Goal: Task Accomplishment & Management: Manage account settings

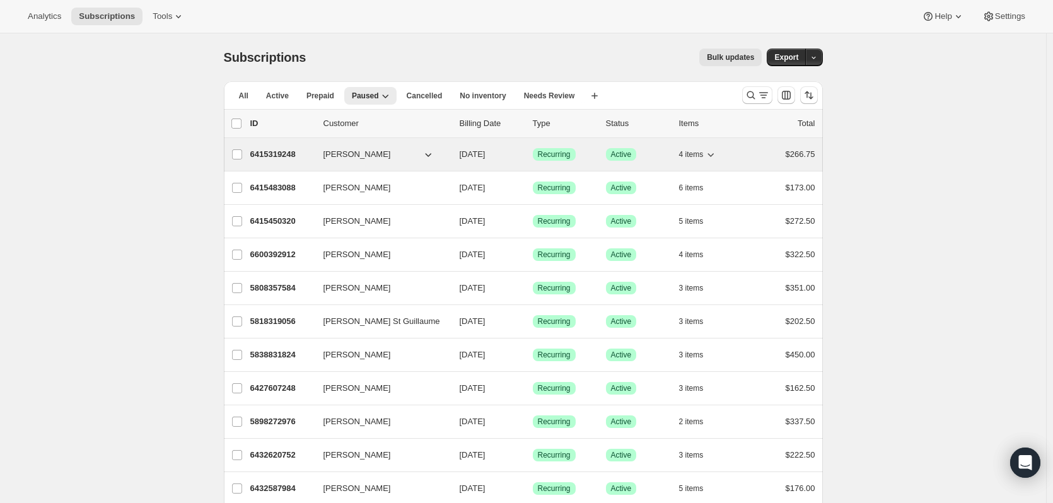
click at [278, 152] on p "6415319248" at bounding box center [281, 154] width 63 height 13
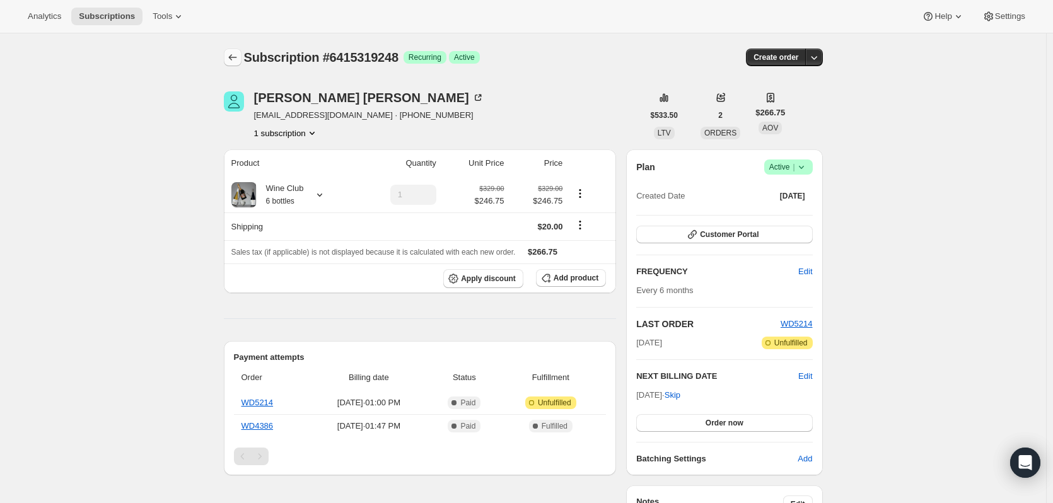
click at [239, 55] on icon "Subscriptions" at bounding box center [232, 57] width 13 height 13
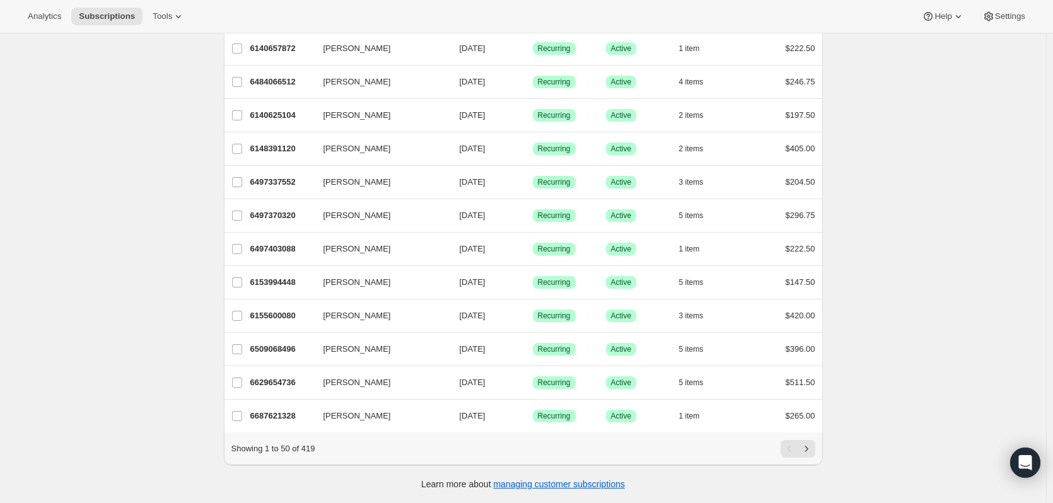
scroll to position [1386, 0]
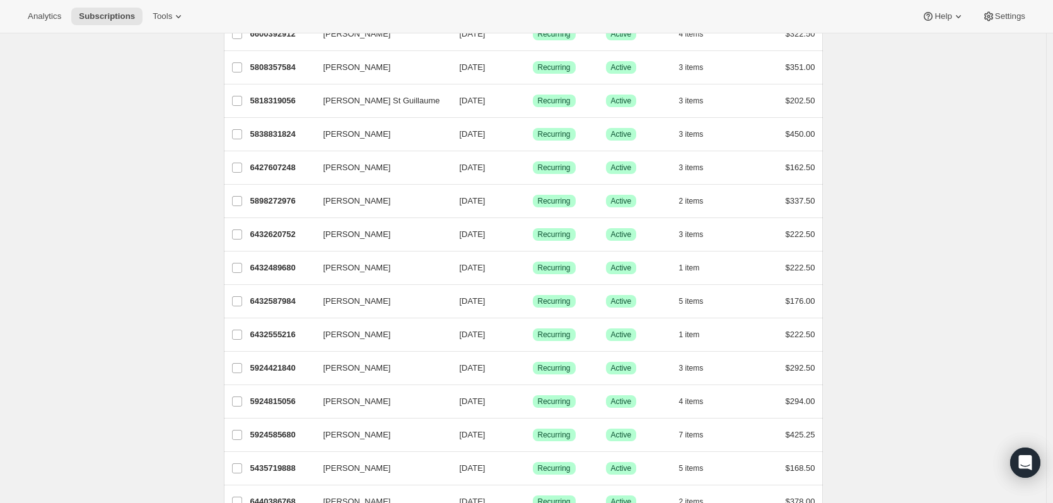
scroll to position [0, 0]
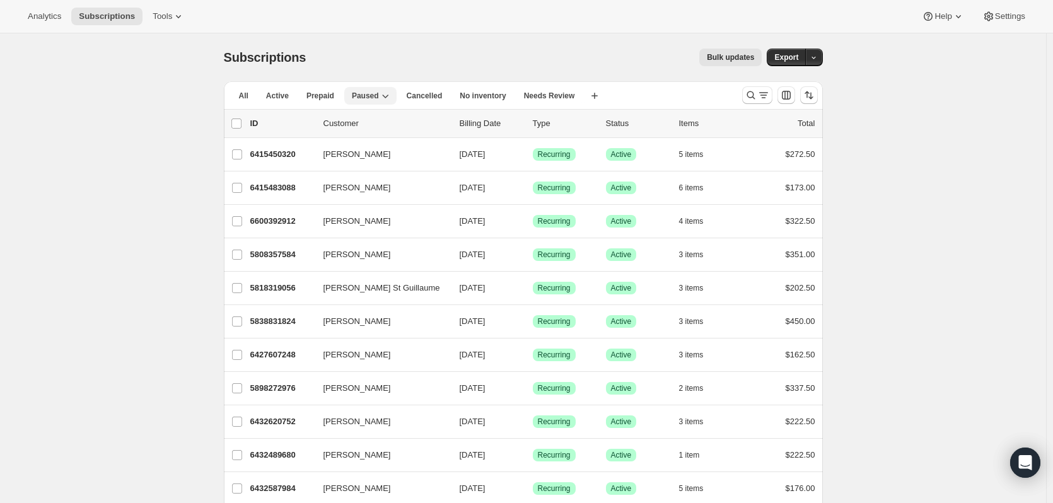
click at [360, 96] on span "Paused" at bounding box center [365, 96] width 27 height 10
click at [382, 95] on icon "button" at bounding box center [385, 96] width 13 height 13
click at [365, 91] on span "Paused" at bounding box center [365, 96] width 27 height 10
click at [277, 94] on span "Active" at bounding box center [277, 96] width 23 height 10
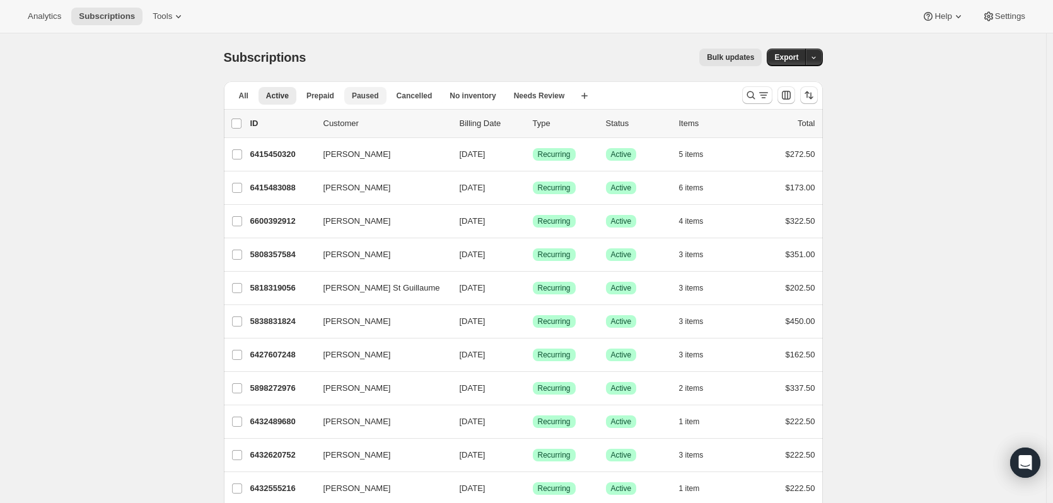
click at [358, 100] on span "Paused" at bounding box center [365, 96] width 27 height 10
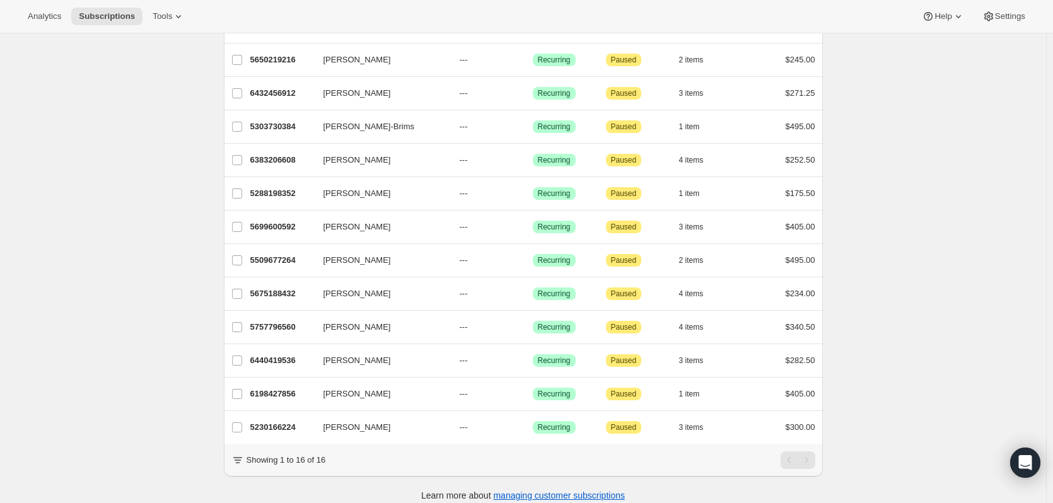
scroll to position [249, 0]
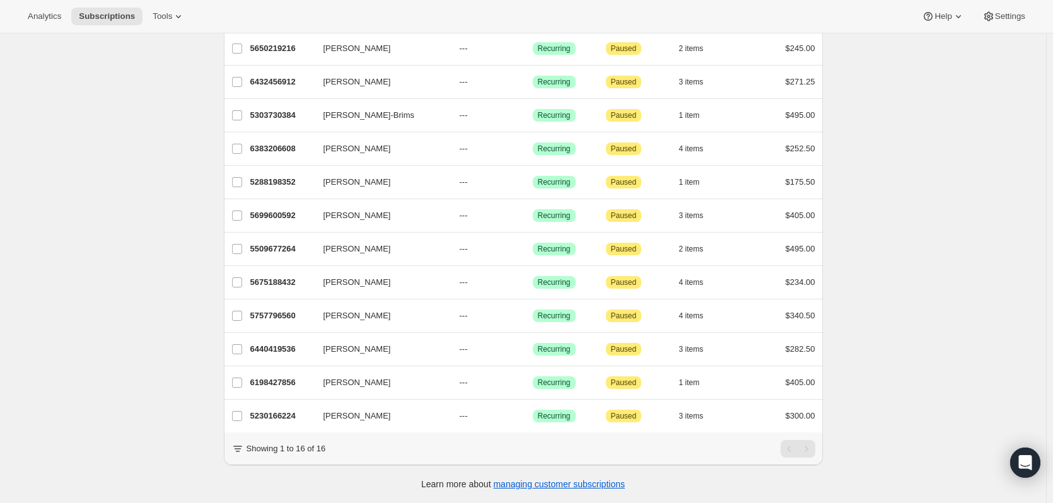
click at [855, 407] on div "Subscriptions. This page is ready Subscriptions Bulk updates More actions Bulk …" at bounding box center [523, 149] width 1046 height 710
drag, startPoint x: 1038, startPoint y: 145, endPoint x: 987, endPoint y: 69, distance: 91.3
click at [1036, 141] on div "Subscriptions. This page is ready Subscriptions Bulk updates More actions Bulk …" at bounding box center [523, 149] width 1046 height 710
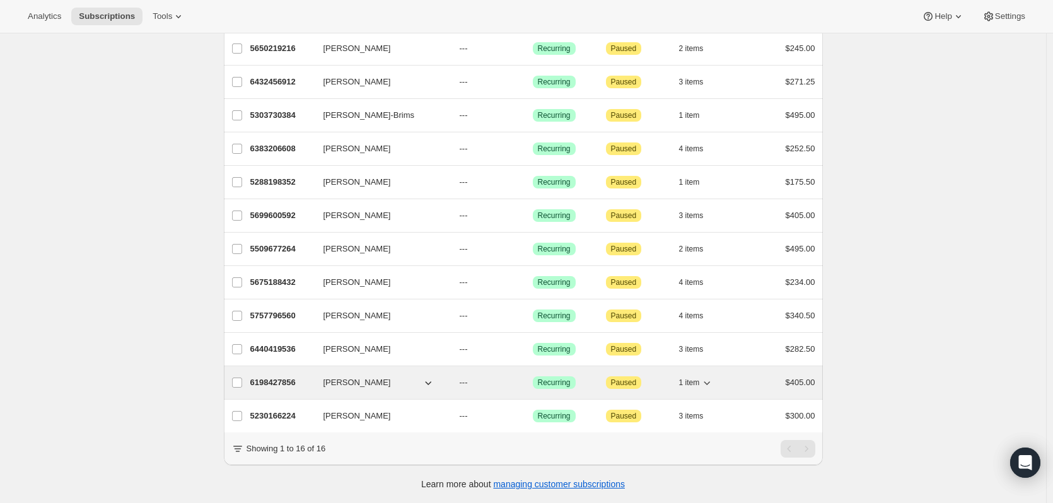
click at [265, 377] on p "6198427856" at bounding box center [281, 383] width 63 height 13
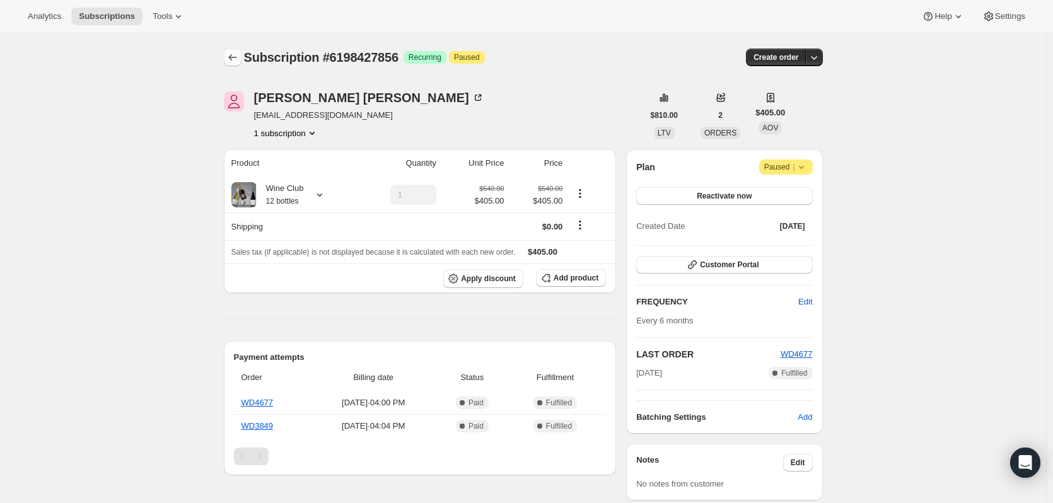
click at [232, 59] on icon "Subscriptions" at bounding box center [232, 57] width 13 height 13
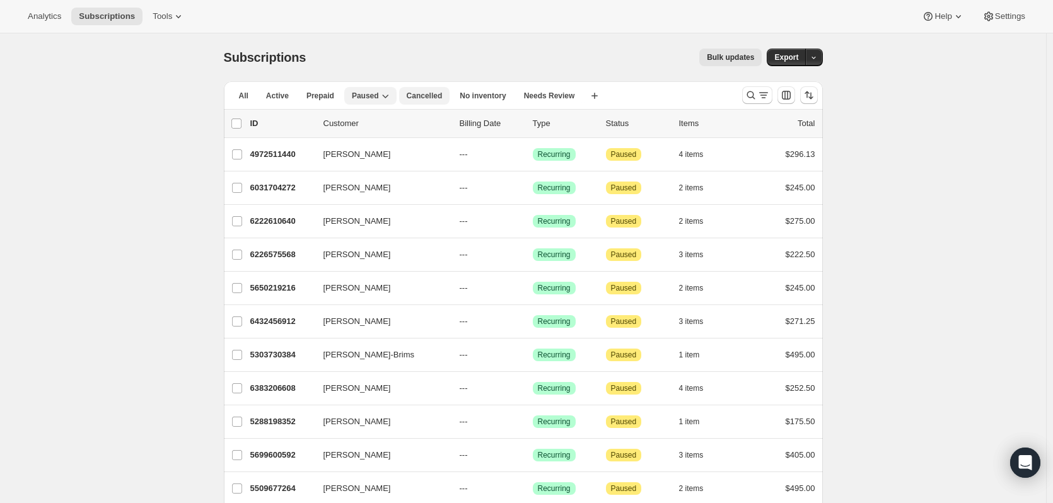
click at [428, 95] on span "Cancelled" at bounding box center [425, 96] width 36 height 10
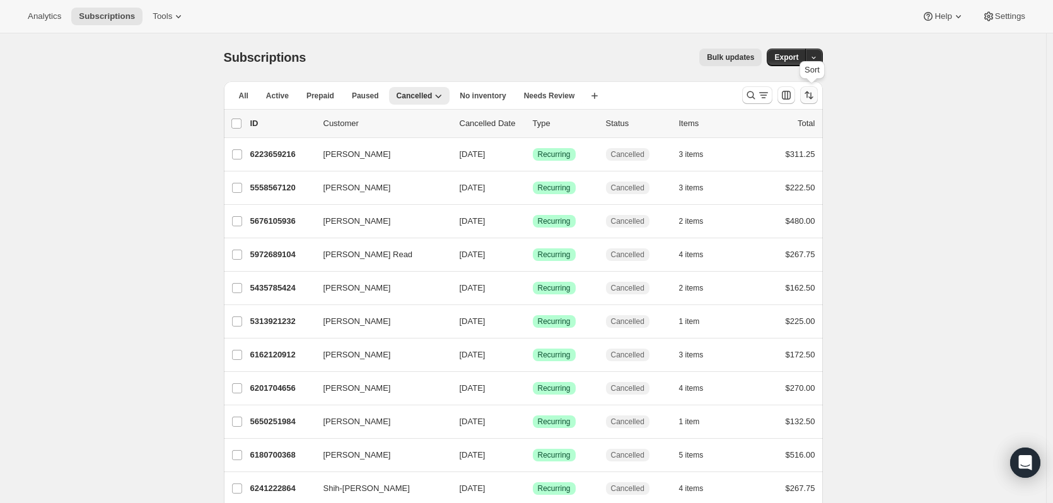
click at [814, 97] on icon "Sort the results" at bounding box center [811, 96] width 5 height 7
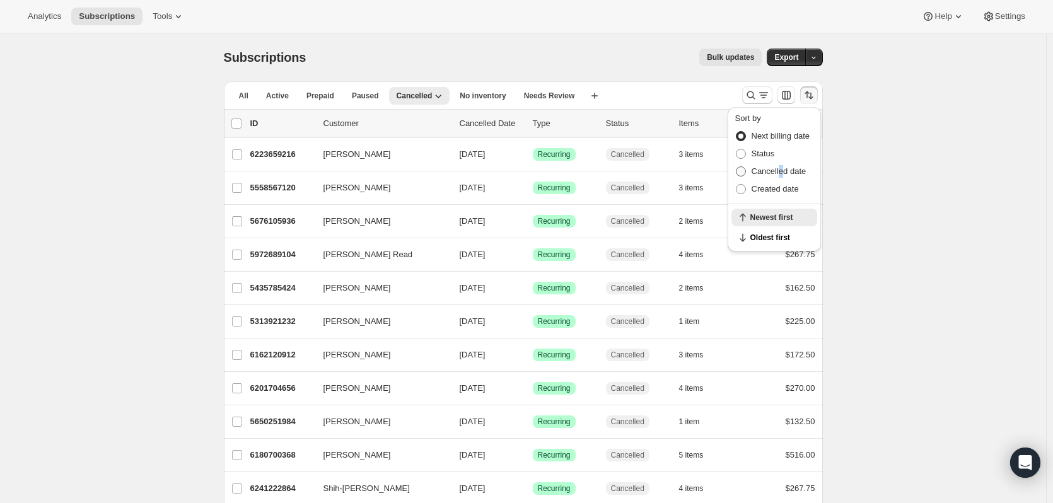
click at [780, 168] on span "Cancelled date" at bounding box center [779, 170] width 55 height 9
click at [737, 173] on span at bounding box center [741, 171] width 10 height 10
click at [737, 167] on input "Cancelled date" at bounding box center [736, 166] width 1 height 1
radio input "true"
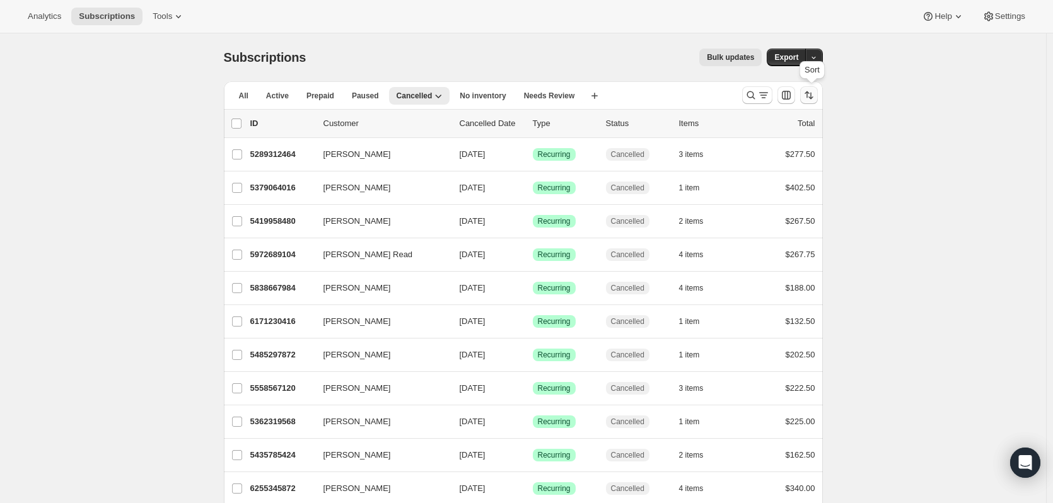
click at [815, 96] on icon "Sort the results" at bounding box center [809, 95] width 13 height 13
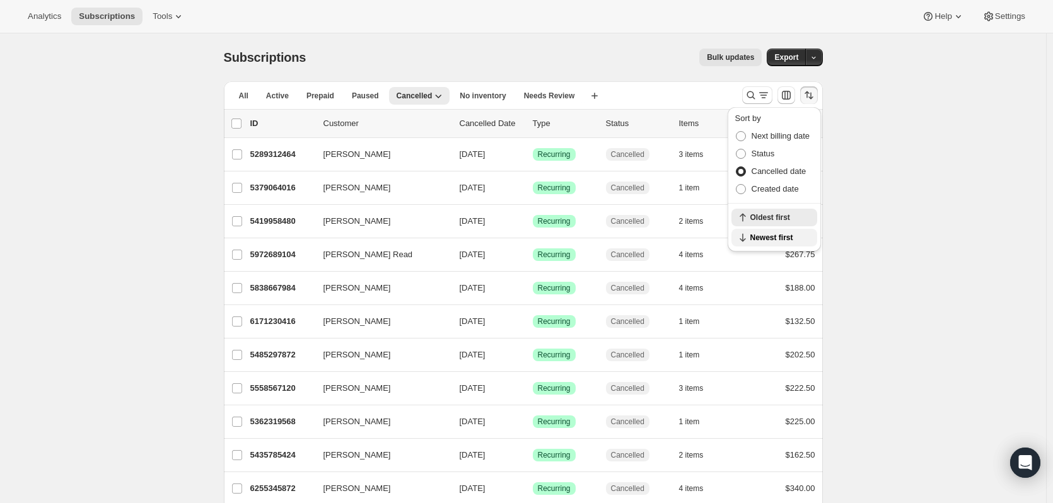
click at [771, 238] on span "Newest first" at bounding box center [780, 238] width 59 height 10
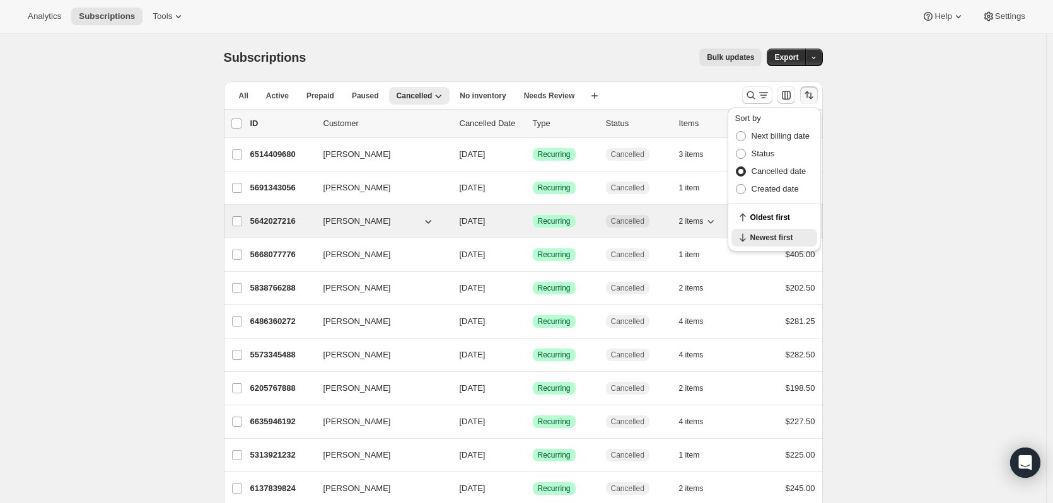
click at [272, 225] on p "5642027216" at bounding box center [281, 221] width 63 height 13
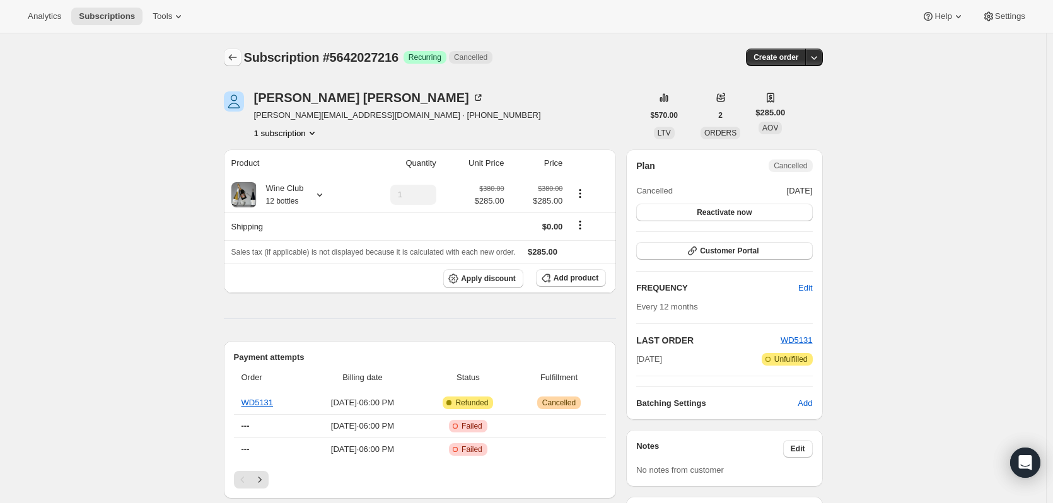
click at [239, 56] on icon "Subscriptions" at bounding box center [232, 57] width 13 height 13
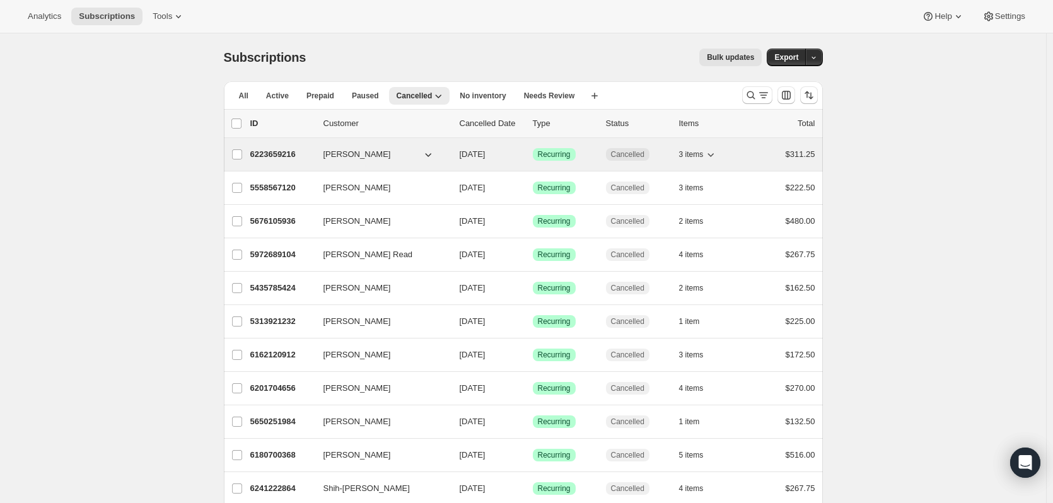
click at [271, 162] on div "6223659216 [PERSON_NAME] [DATE] Success Recurring Cancelled 3 items $311.25" at bounding box center [532, 155] width 565 height 18
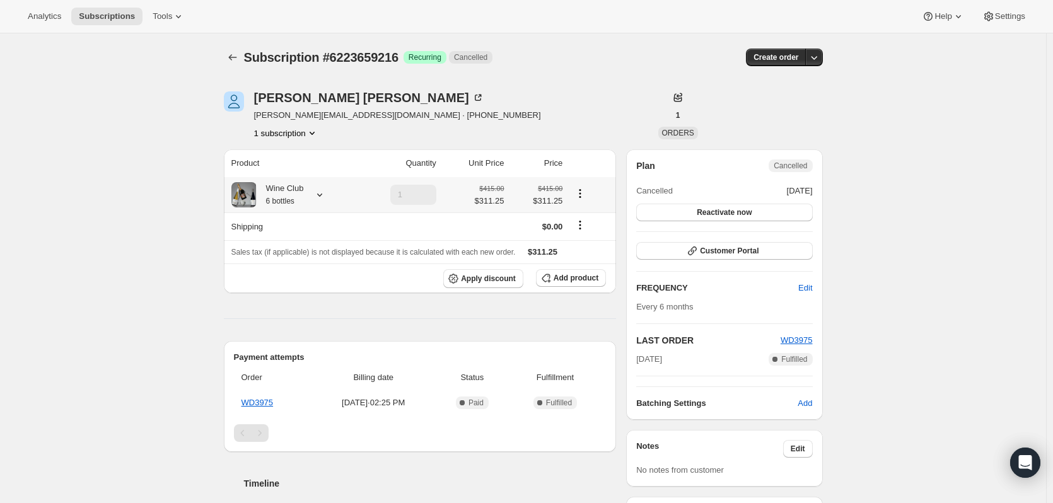
click at [320, 192] on icon at bounding box center [319, 195] width 13 height 13
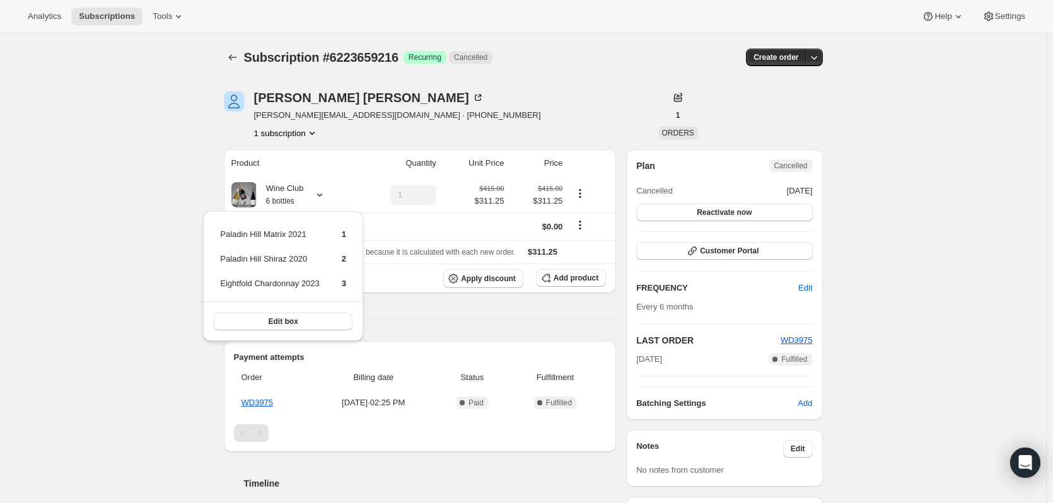
click at [460, 106] on div "[PERSON_NAME] [PERSON_NAME][EMAIL_ADDRESS][DOMAIN_NAME] · [PHONE_NUMBER] 1 subs…" at bounding box center [433, 115] width 419 height 48
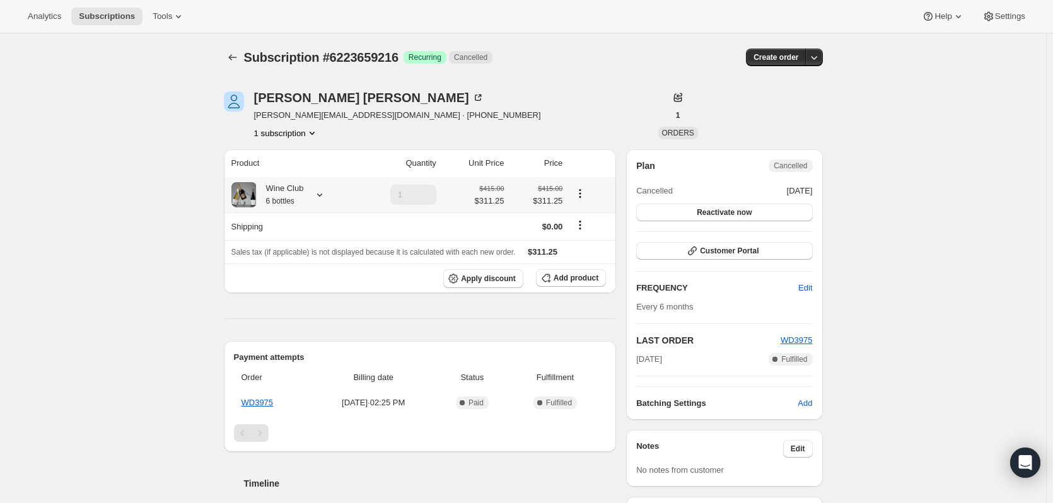
click at [319, 196] on icon at bounding box center [319, 195] width 13 height 13
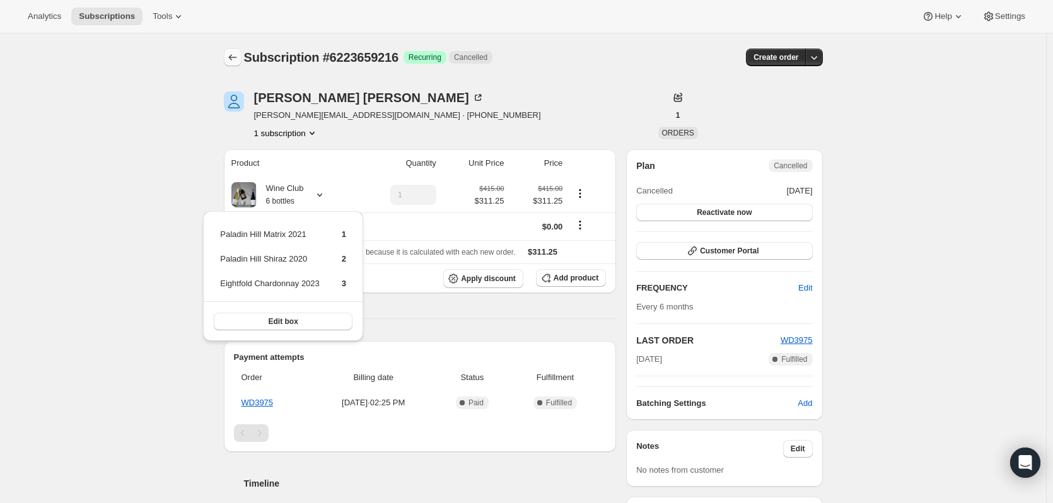
click at [238, 57] on icon "Subscriptions" at bounding box center [232, 57] width 13 height 13
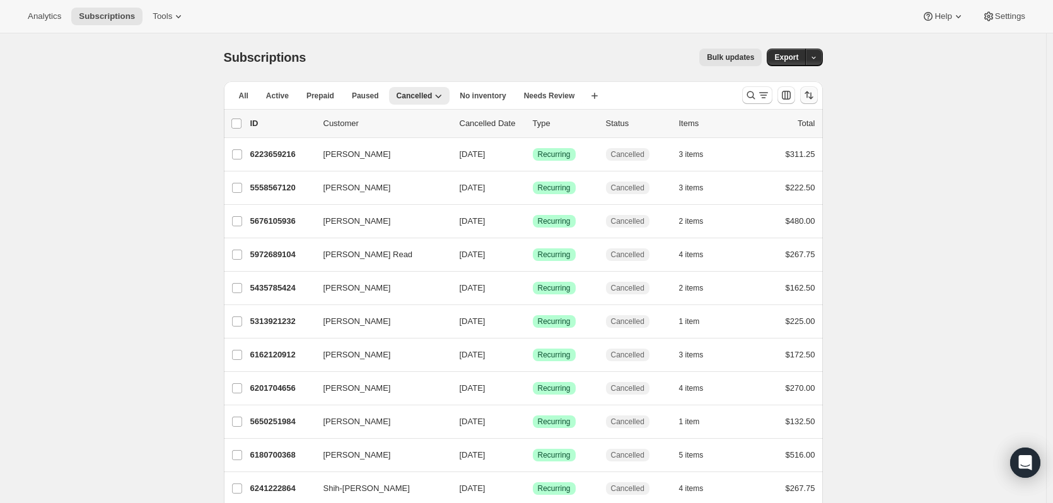
click at [809, 96] on icon "Sort the results" at bounding box center [809, 95] width 13 height 13
click at [762, 173] on span "Cancelled date" at bounding box center [779, 170] width 55 height 9
click at [737, 167] on input "Cancelled date" at bounding box center [736, 166] width 1 height 1
radio input "true"
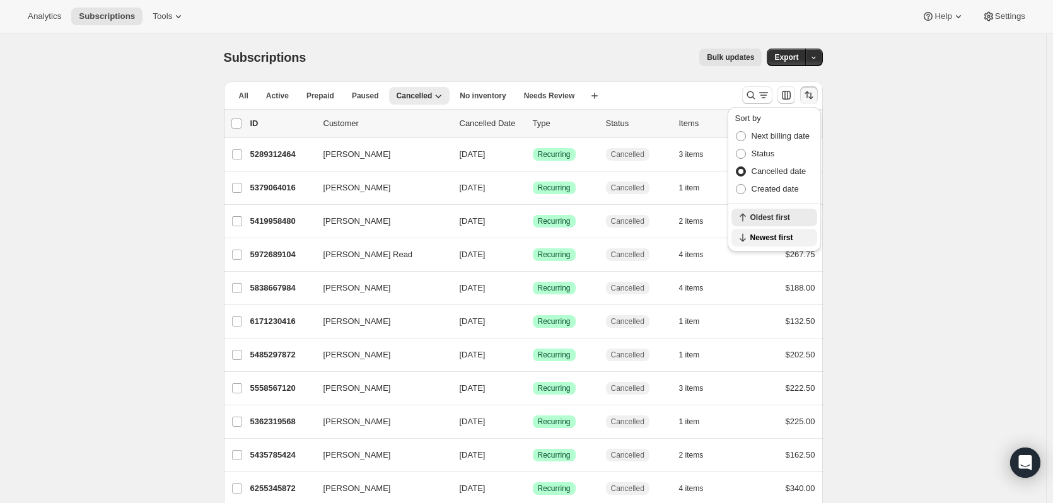
click at [766, 239] on span "Newest first" at bounding box center [780, 238] width 59 height 10
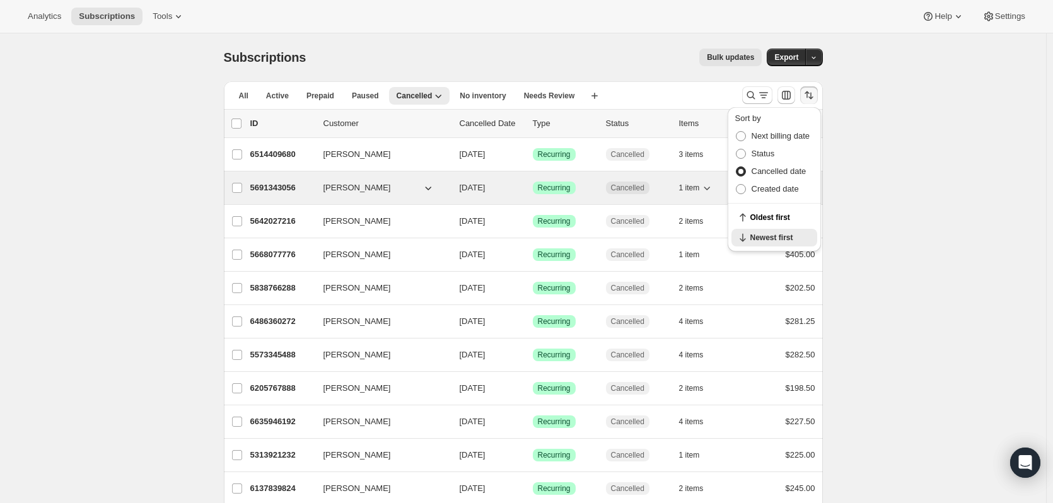
click at [262, 187] on p "5691343056" at bounding box center [281, 188] width 63 height 13
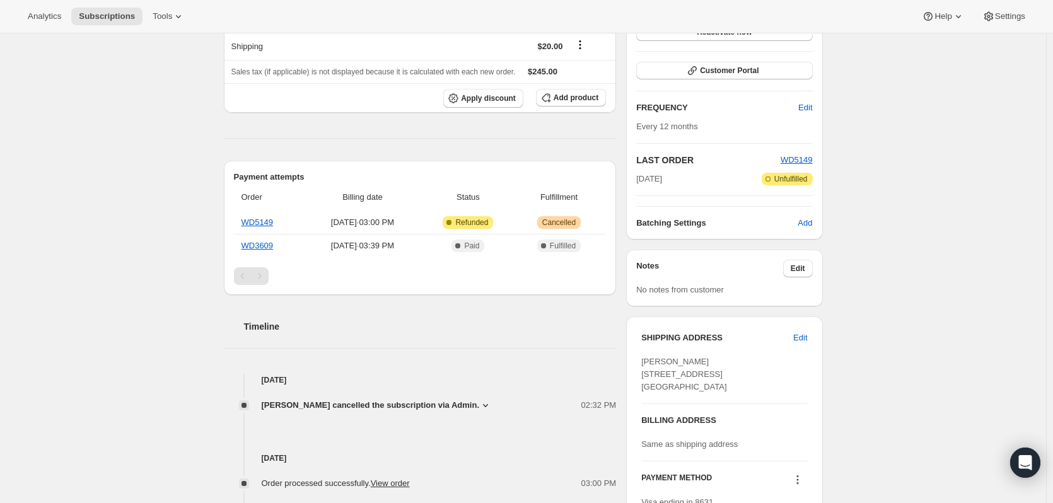
scroll to position [252, 0]
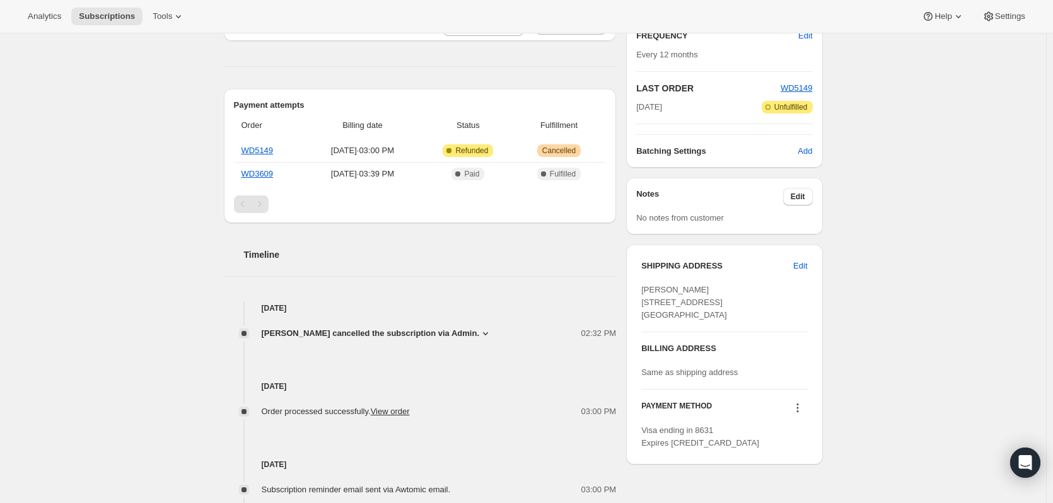
click at [482, 327] on icon at bounding box center [485, 333] width 13 height 13
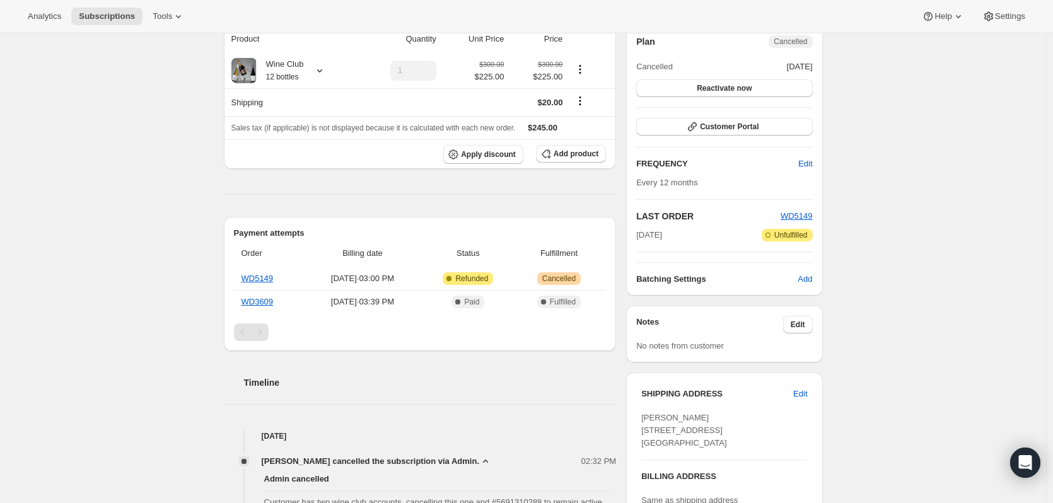
scroll to position [0, 0]
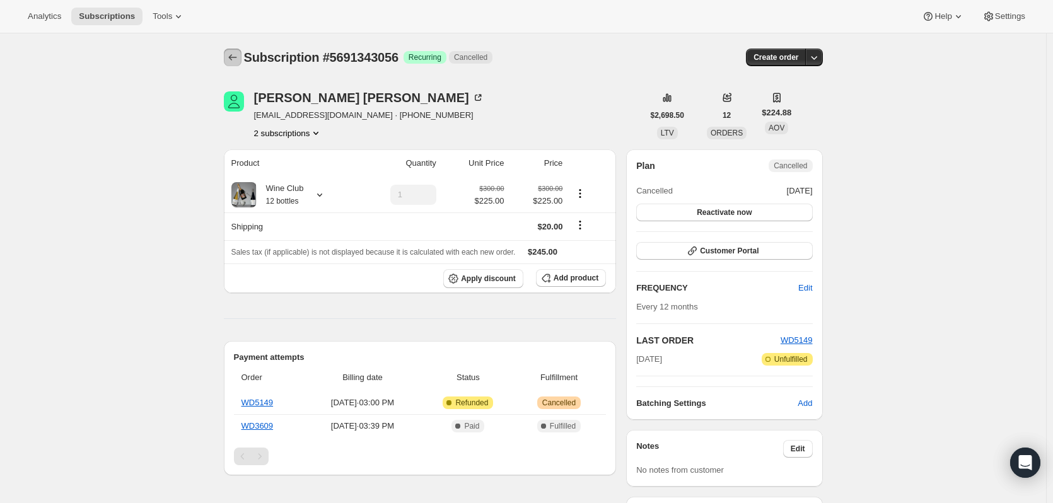
click at [230, 60] on icon "Subscriptions" at bounding box center [232, 57] width 13 height 13
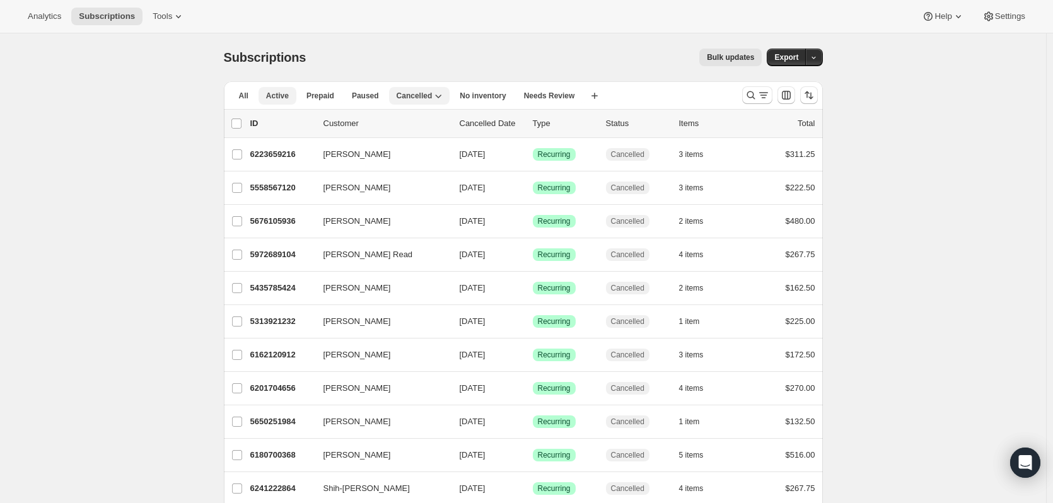
click at [288, 100] on span "Active" at bounding box center [277, 96] width 23 height 10
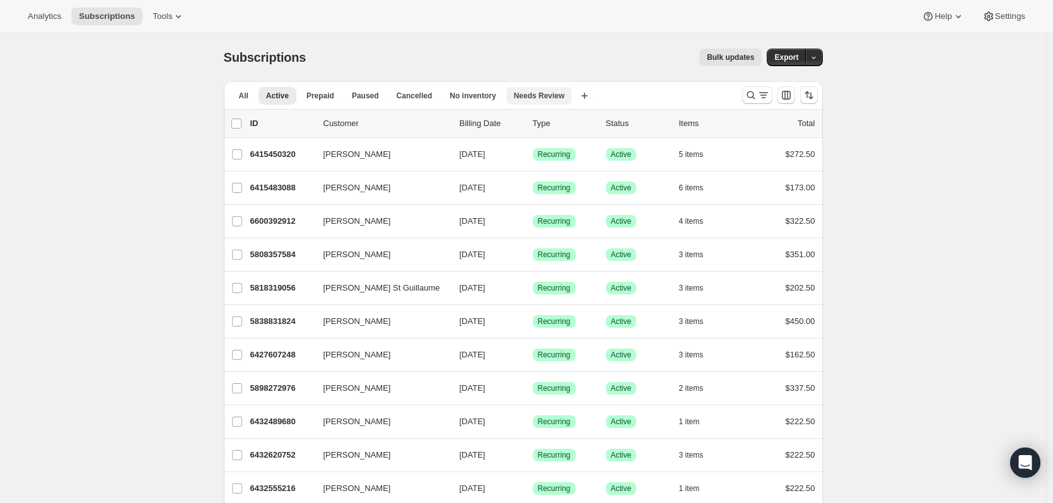
click at [523, 91] on span "Needs Review" at bounding box center [539, 96] width 51 height 10
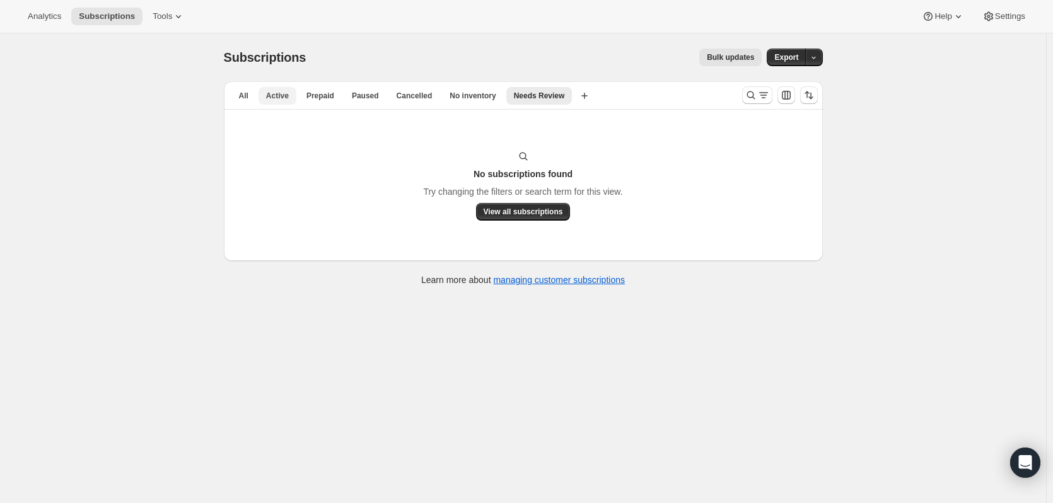
click at [274, 100] on span "Active" at bounding box center [277, 96] width 23 height 10
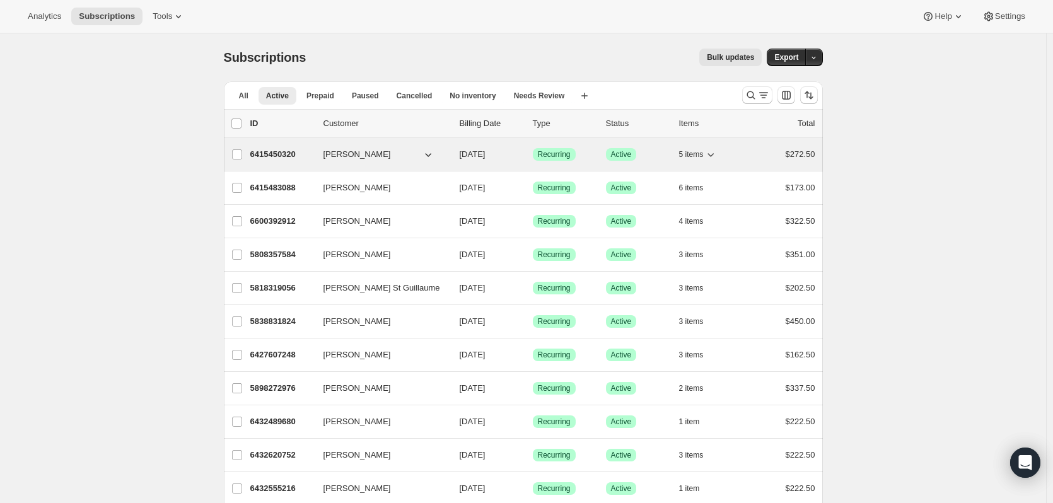
click at [272, 155] on p "6415450320" at bounding box center [281, 154] width 63 height 13
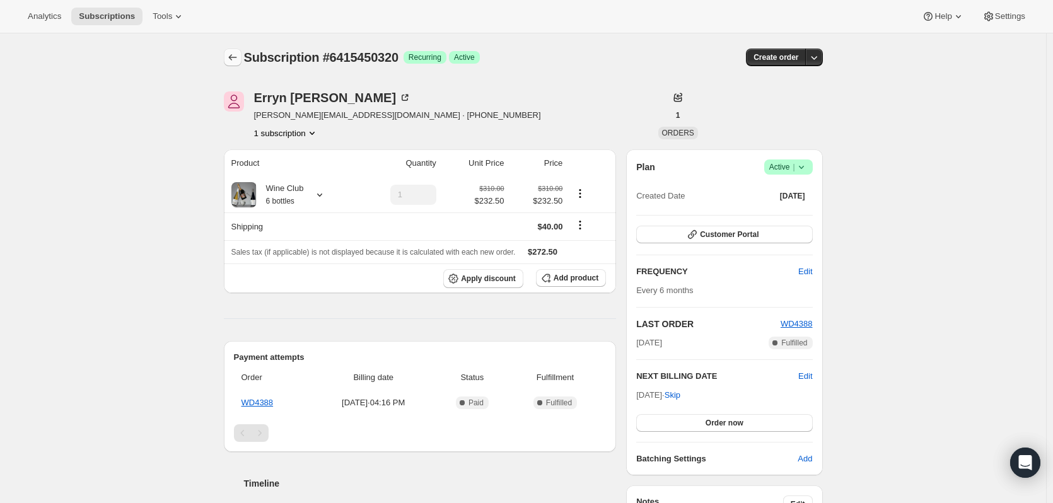
click at [232, 57] on icon "Subscriptions" at bounding box center [232, 57] width 8 height 6
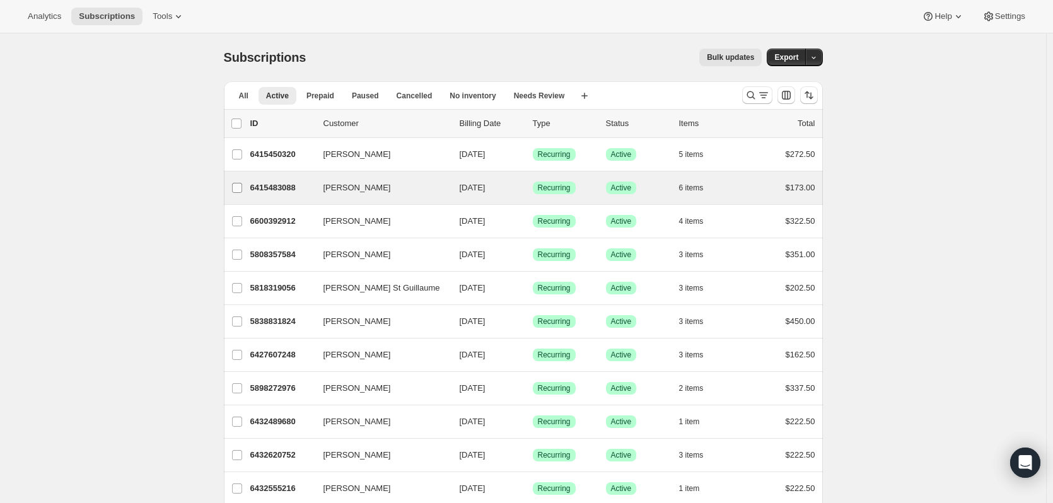
click at [250, 192] on label "[PERSON_NAME]" at bounding box center [237, 188] width 26 height 33
click at [242, 192] on input "[PERSON_NAME]" at bounding box center [237, 188] width 10 height 10
click at [238, 192] on input "[PERSON_NAME]" at bounding box center [237, 189] width 10 height 10
checkbox input "false"
click at [262, 189] on p "6415483088" at bounding box center [281, 188] width 63 height 13
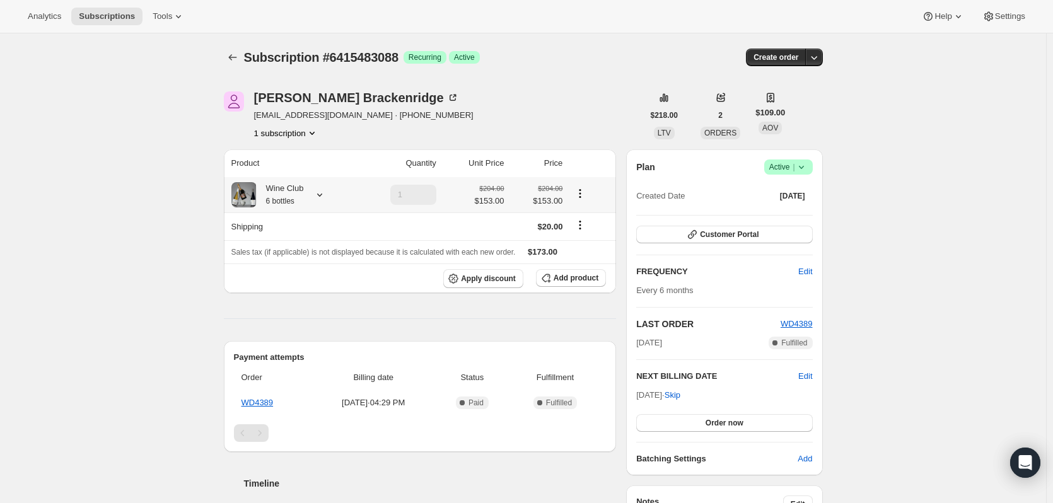
click at [319, 194] on icon at bounding box center [319, 195] width 13 height 13
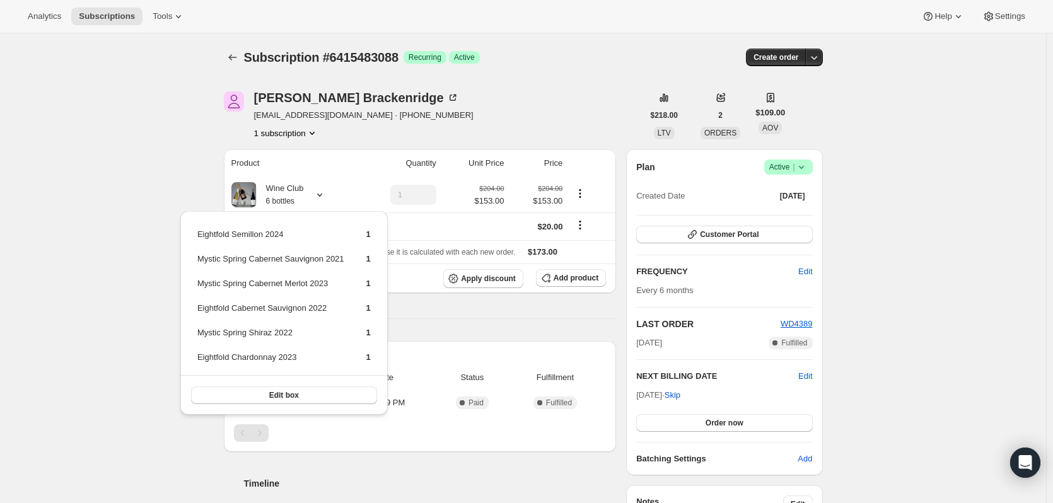
click at [119, 317] on div "Subscription #6415483088. This page is ready Subscription #6415483088 Success R…" at bounding box center [523, 426] width 1046 height 787
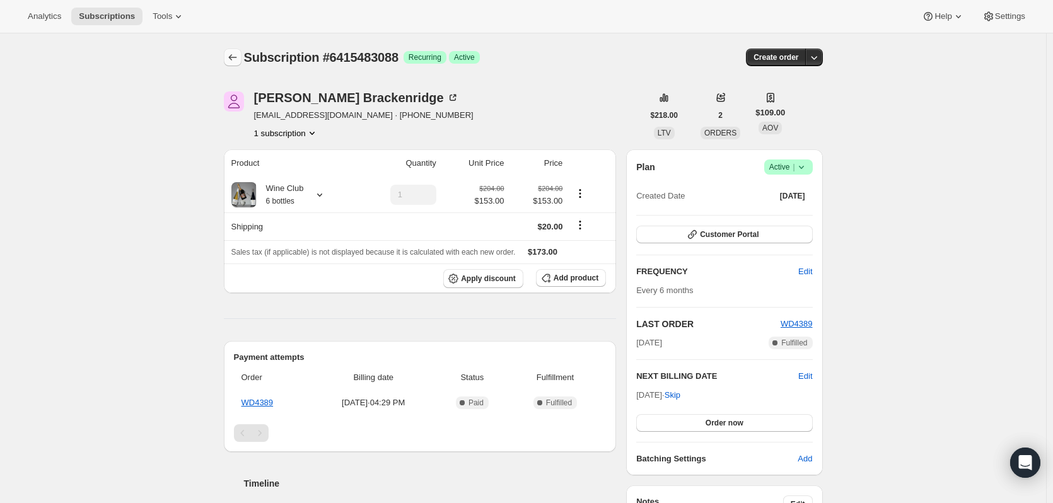
click at [230, 57] on icon "Subscriptions" at bounding box center [232, 57] width 13 height 13
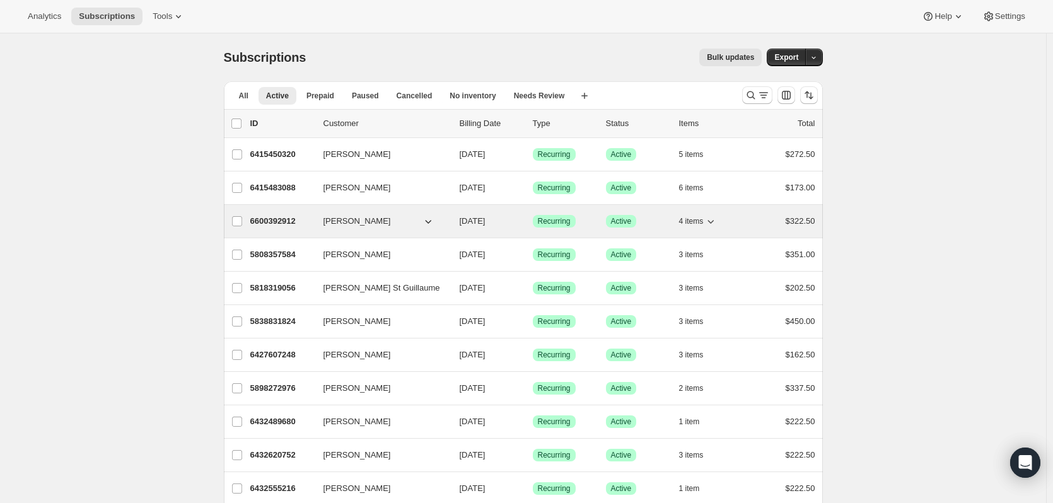
click at [258, 218] on p "6600392912" at bounding box center [281, 221] width 63 height 13
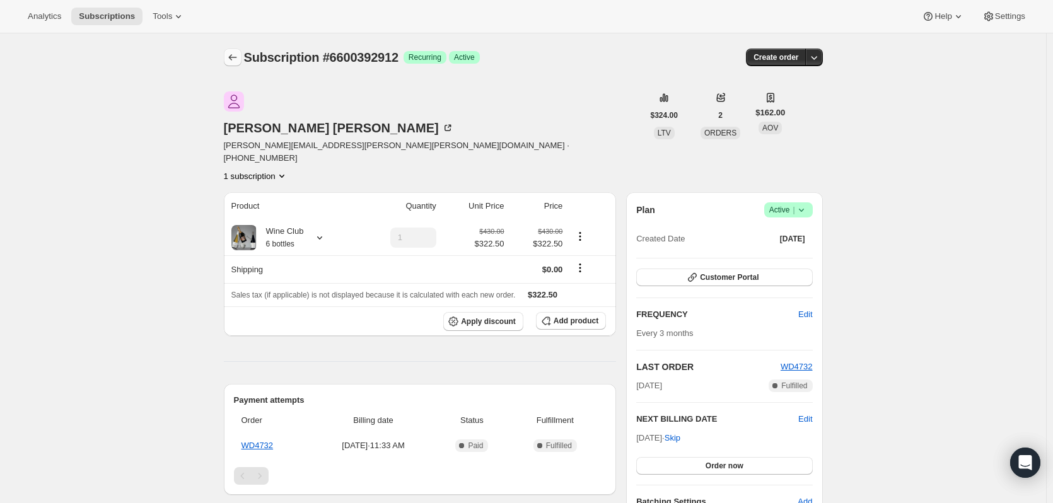
click at [233, 50] on button "Subscriptions" at bounding box center [233, 58] width 18 height 18
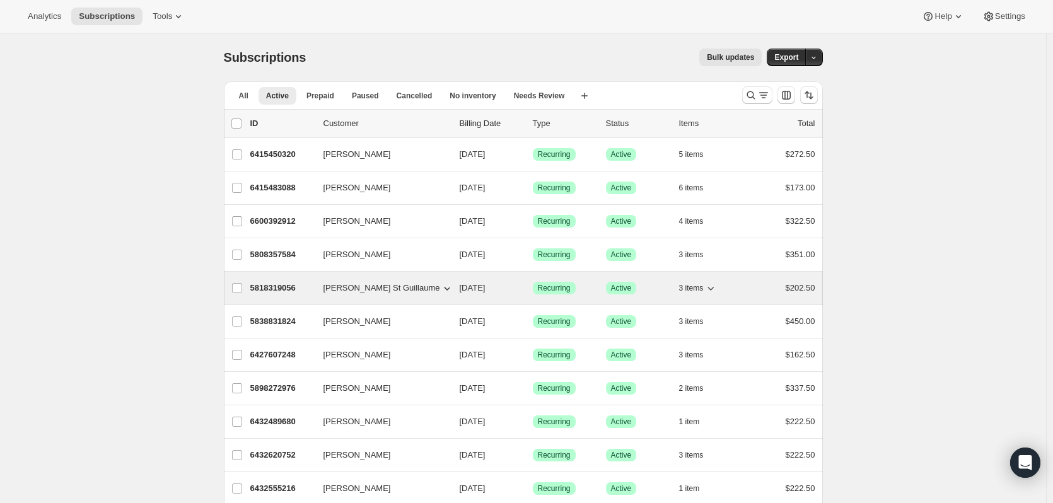
click at [264, 291] on p "5818319056" at bounding box center [281, 288] width 63 height 13
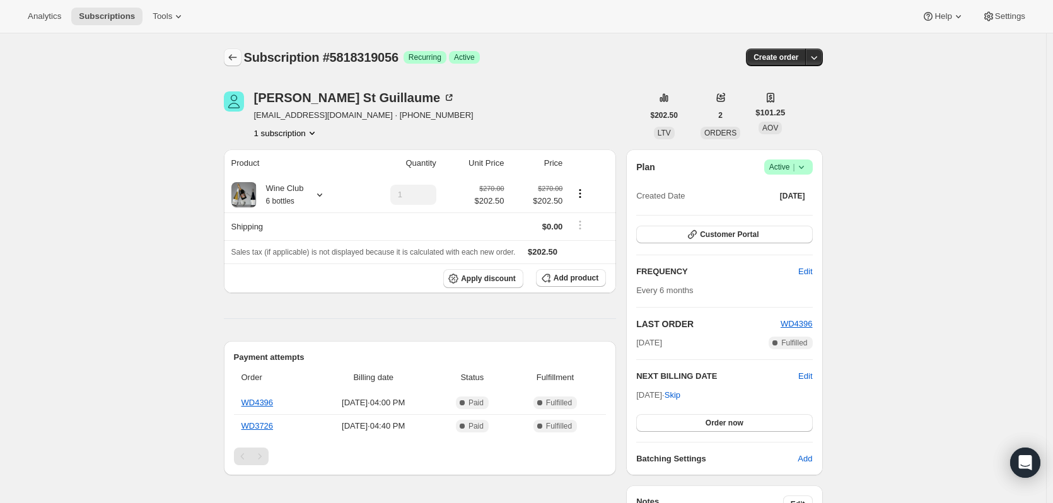
click at [231, 57] on icon "Subscriptions" at bounding box center [232, 57] width 13 height 13
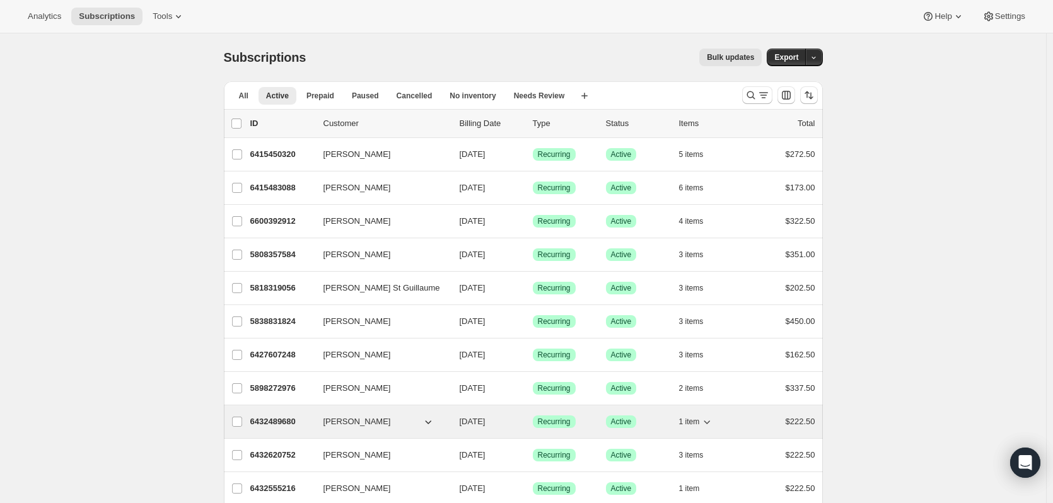
click at [259, 424] on p "6432489680" at bounding box center [281, 422] width 63 height 13
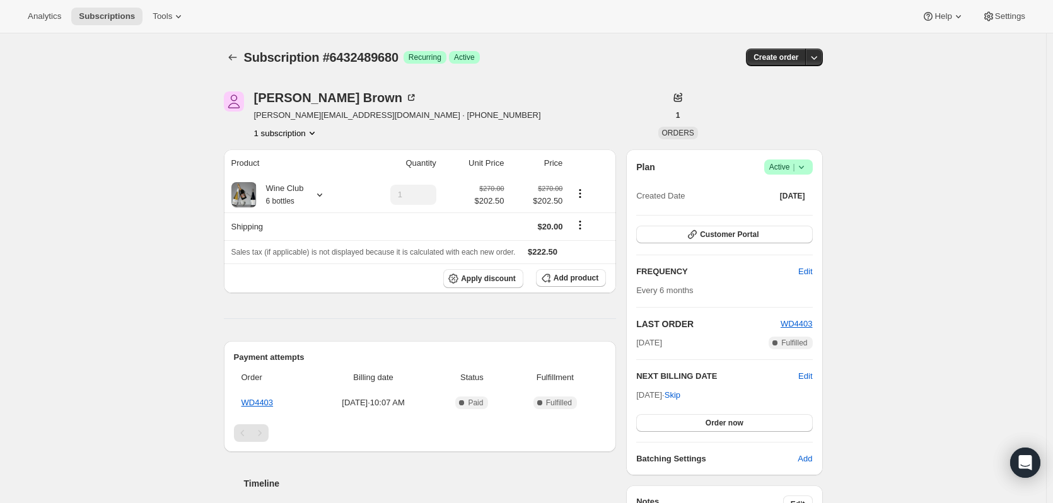
drag, startPoint x: 75, startPoint y: 290, endPoint x: 91, endPoint y: 348, distance: 59.7
click at [91, 348] on div "Subscription #6432489680. This page is ready Subscription #6432489680 Success R…" at bounding box center [523, 426] width 1046 height 787
click at [233, 61] on icon "Subscriptions" at bounding box center [232, 57] width 13 height 13
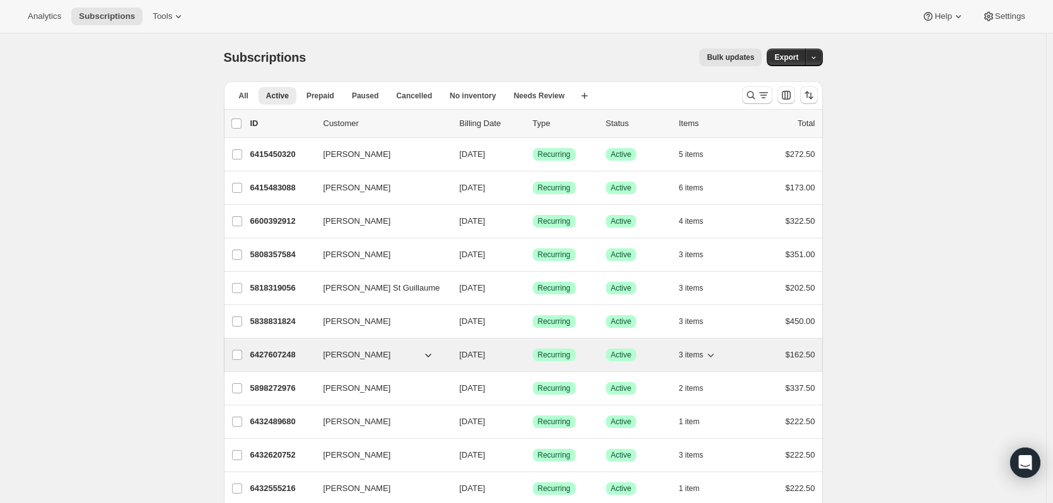
click at [265, 358] on p "6427607248" at bounding box center [281, 355] width 63 height 13
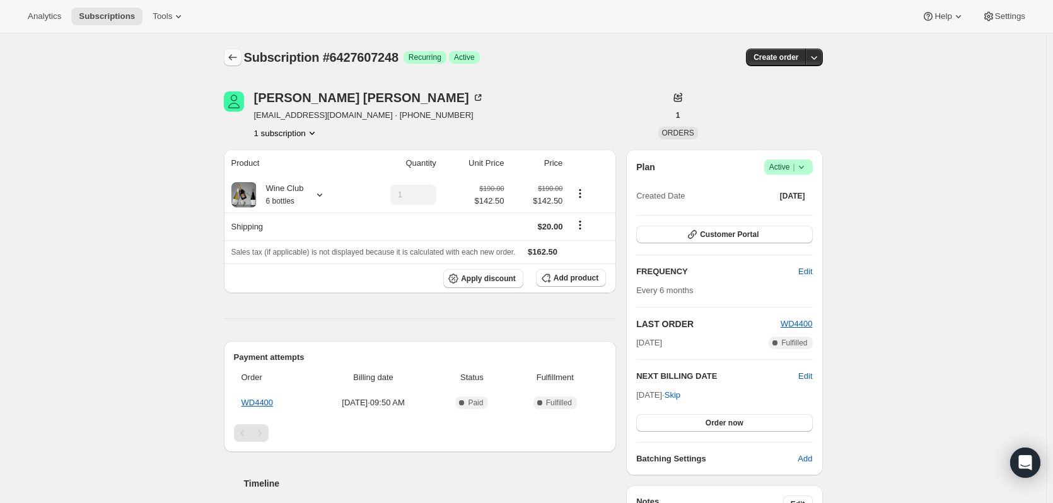
click at [234, 52] on icon "Subscriptions" at bounding box center [232, 57] width 13 height 13
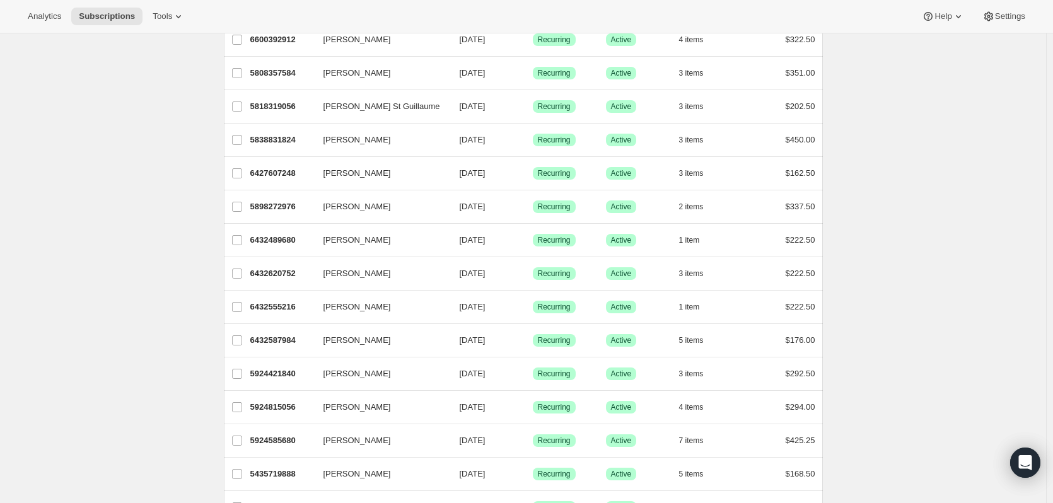
scroll to position [189, 0]
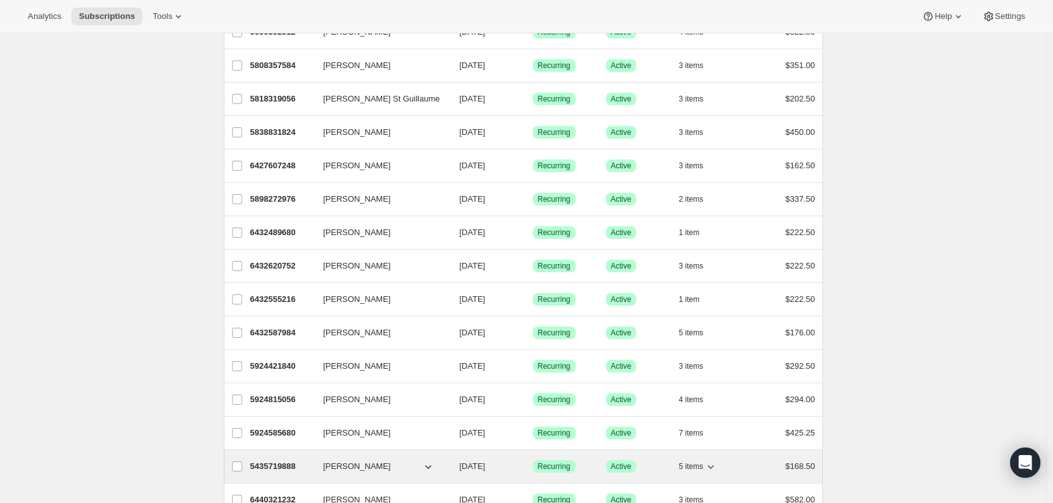
click at [259, 469] on p "5435719888" at bounding box center [281, 466] width 63 height 13
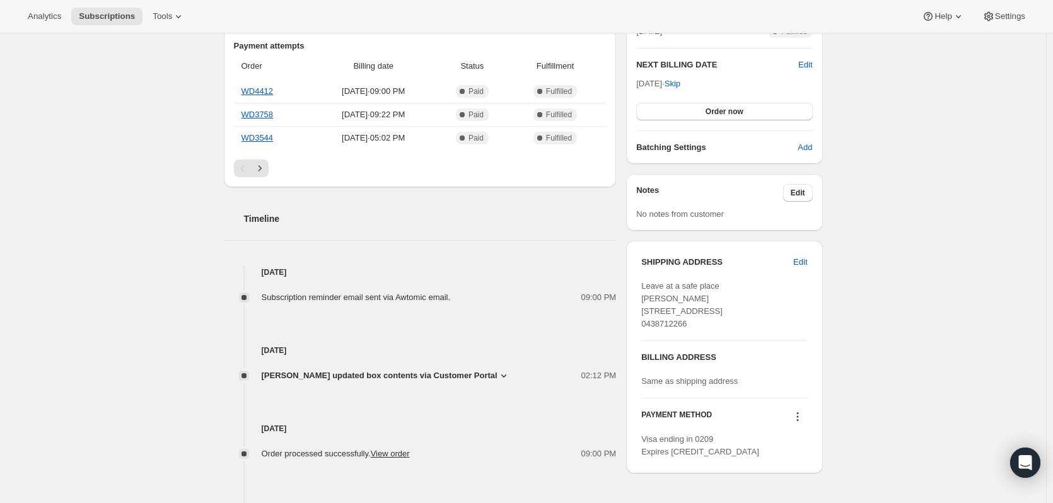
scroll to position [378, 0]
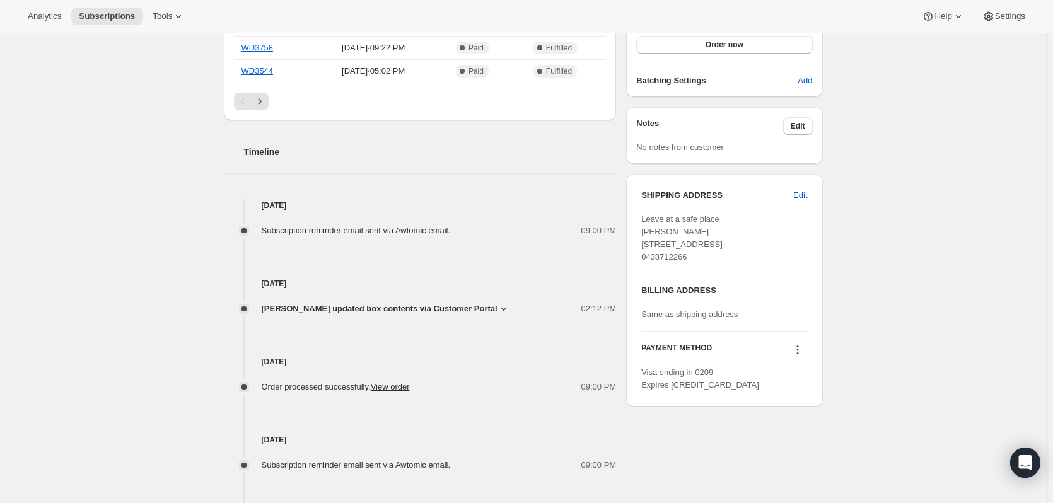
click at [498, 305] on icon at bounding box center [504, 309] width 13 height 13
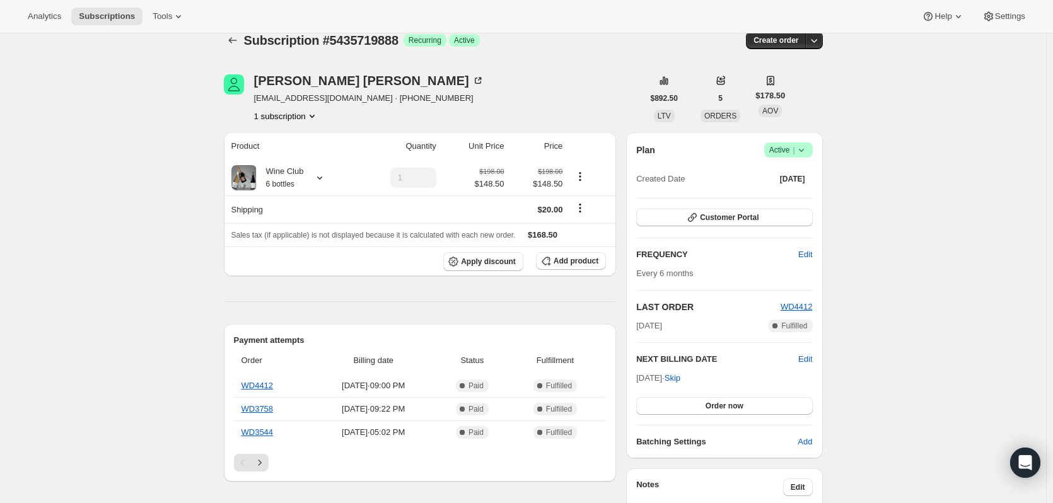
scroll to position [0, 0]
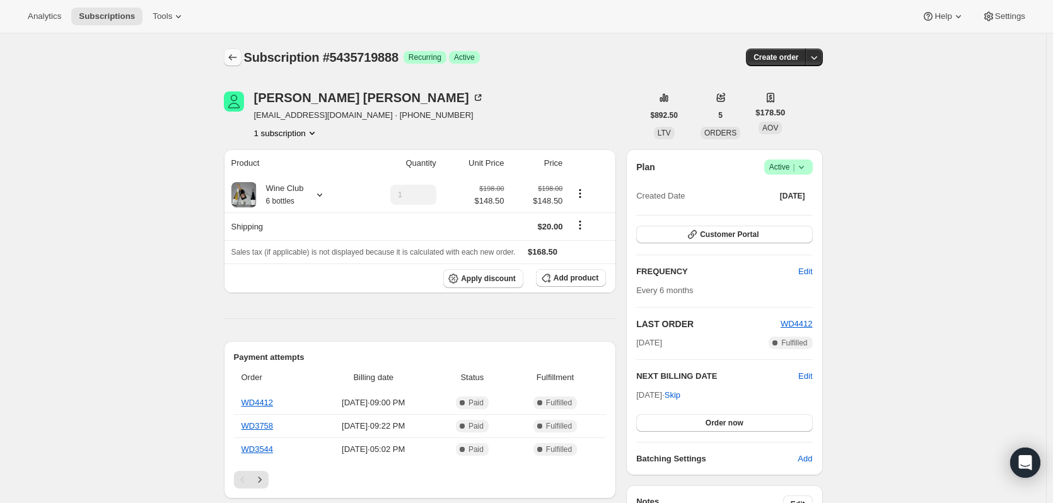
click at [232, 52] on icon "Subscriptions" at bounding box center [232, 57] width 13 height 13
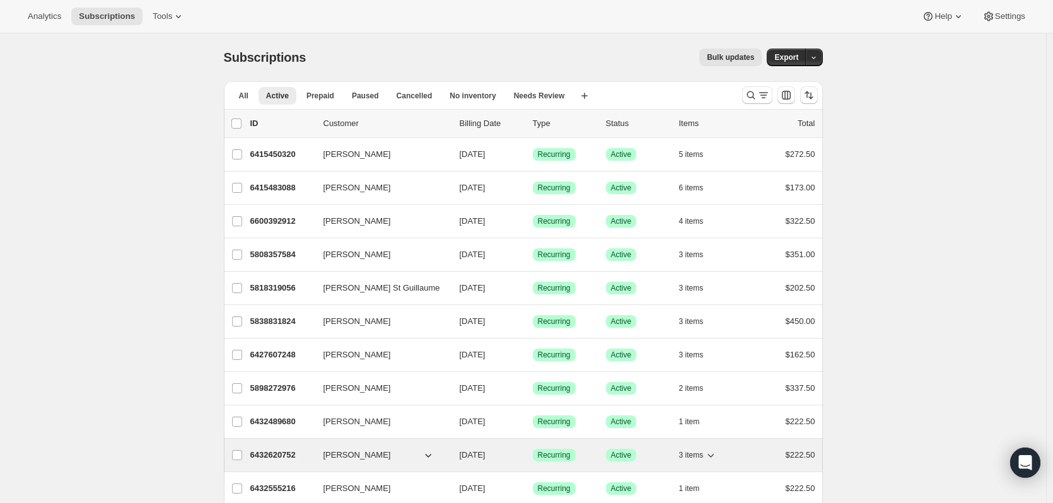
click at [289, 460] on p "6432620752" at bounding box center [281, 455] width 63 height 13
